Goal: Information Seeking & Learning: Learn about a topic

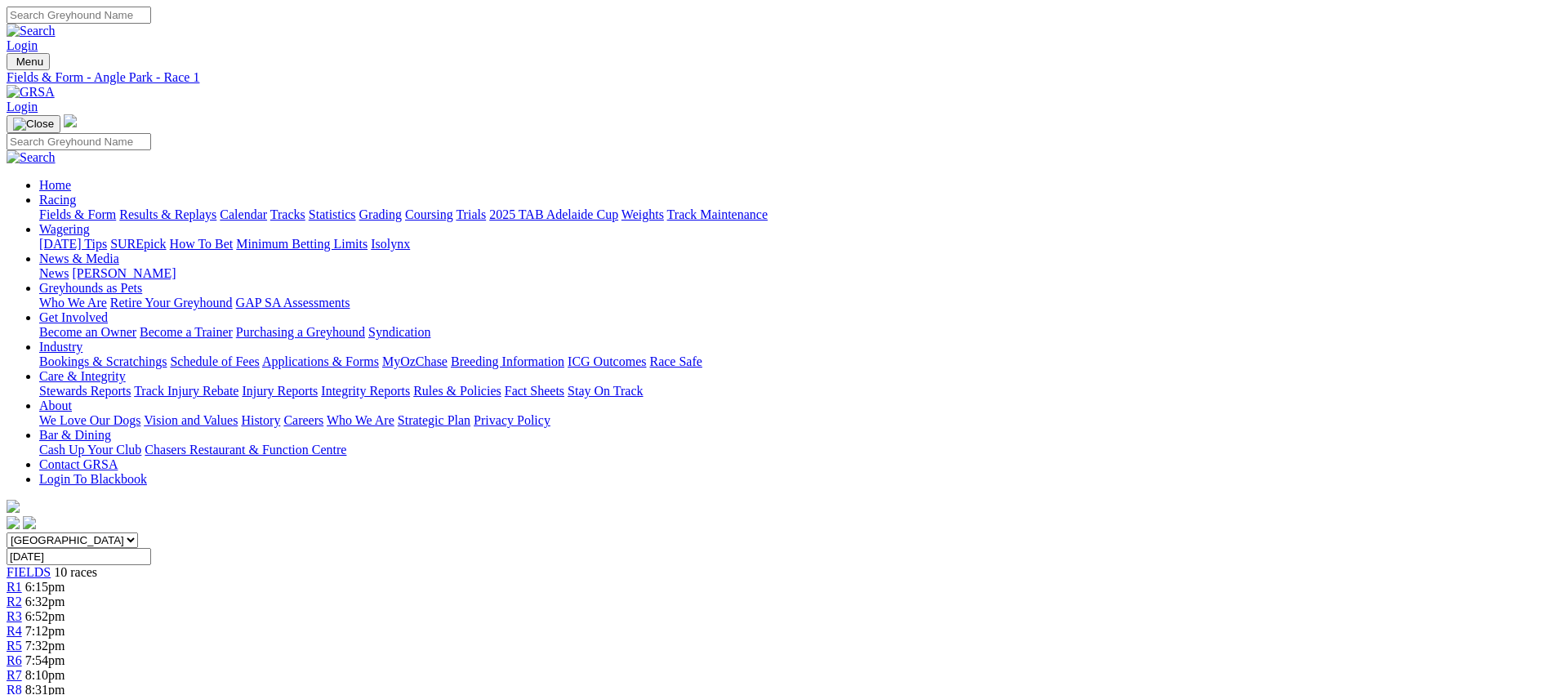
scroll to position [2144, 0]
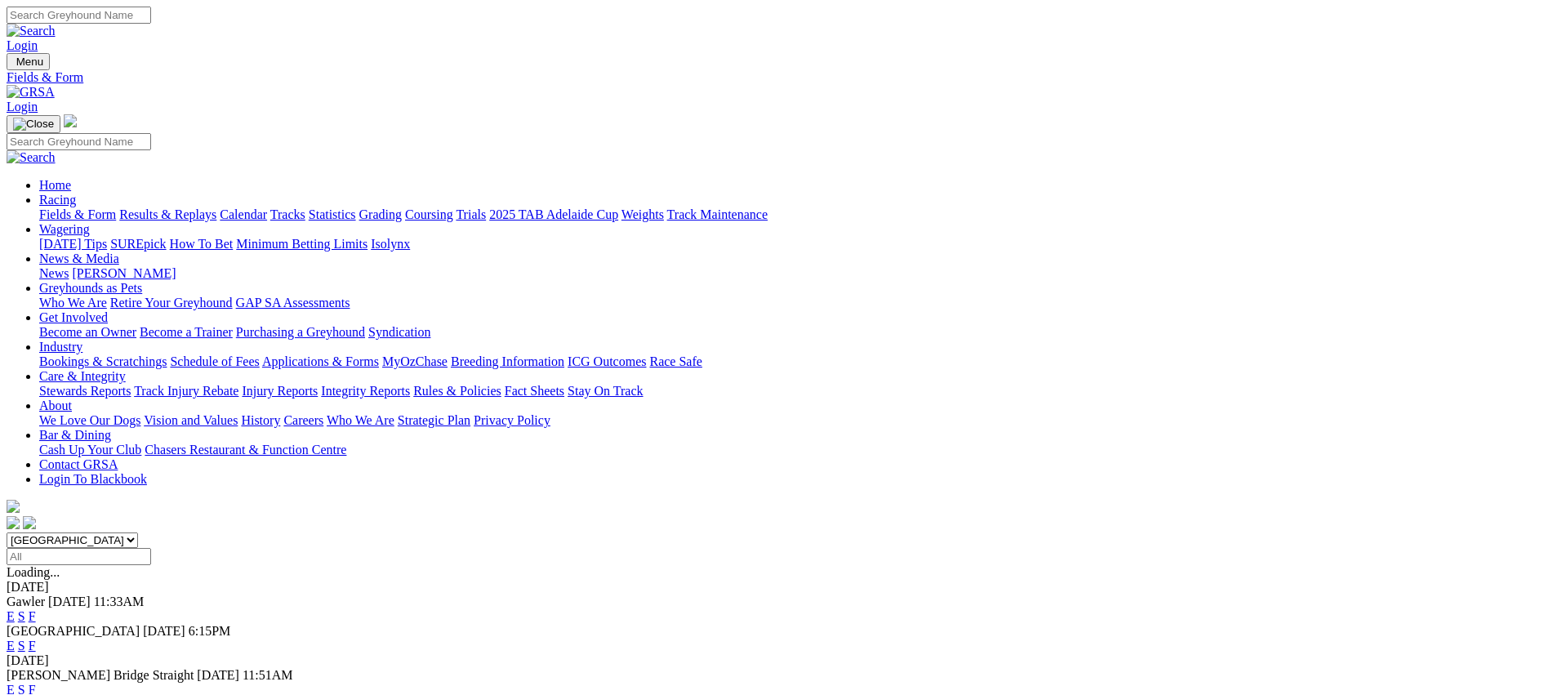
click at [116, 207] on link "Fields & Form" at bounding box center [78, 214] width 77 height 14
click at [15, 639] on link "E" at bounding box center [10, 645] width 8 height 14
